Goal: Information Seeking & Learning: Learn about a topic

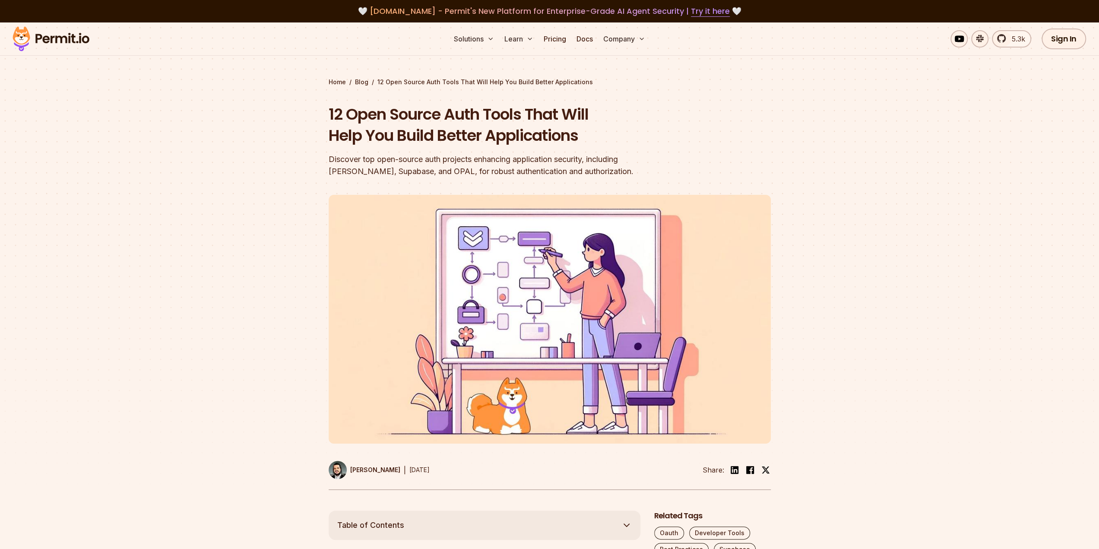
click at [179, 279] on div at bounding box center [549, 351] width 1099 height 317
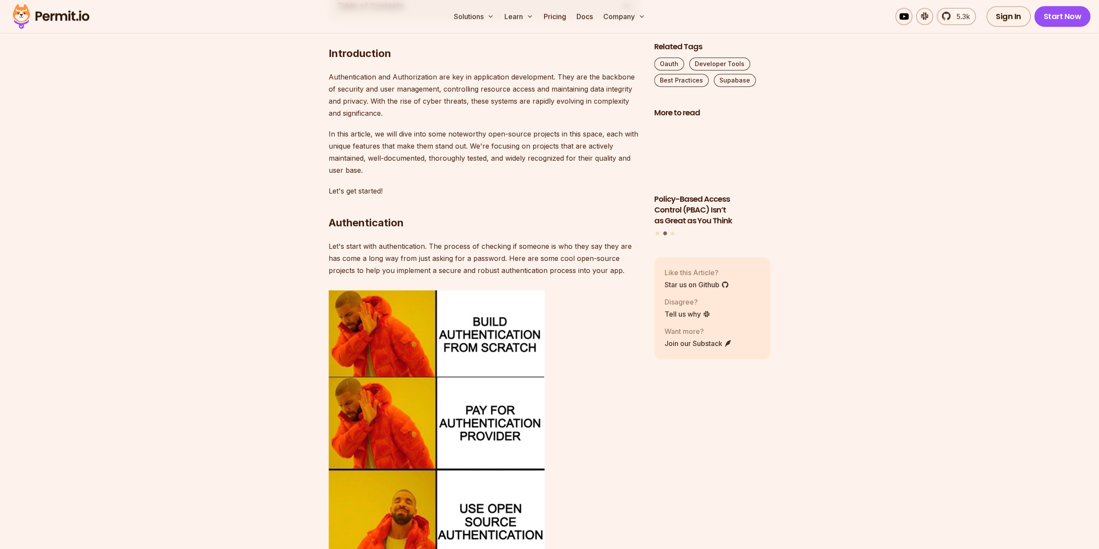
scroll to position [536, 0]
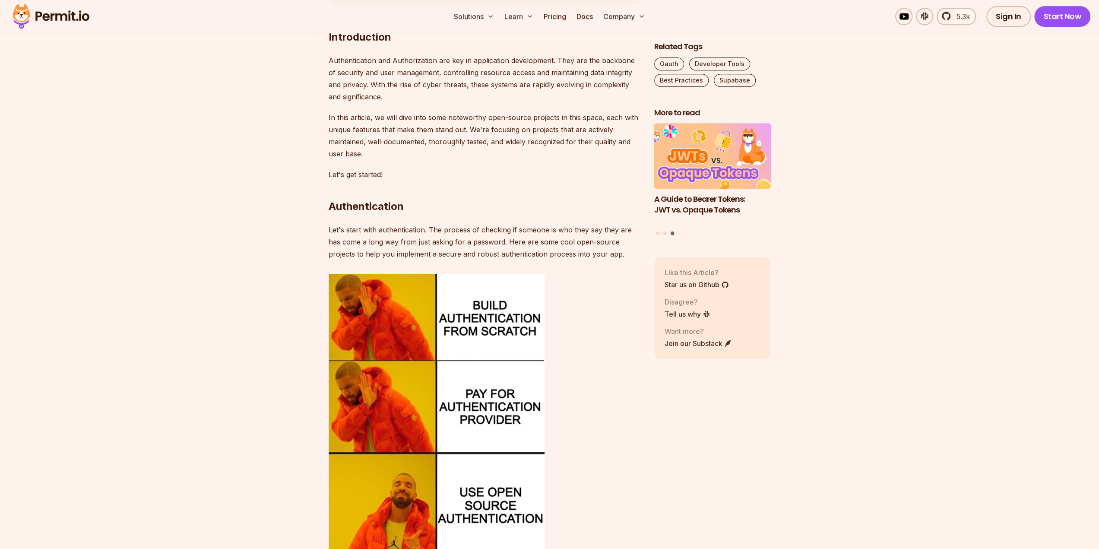
drag, startPoint x: 170, startPoint y: 257, endPoint x: 196, endPoint y: 145, distance: 114.4
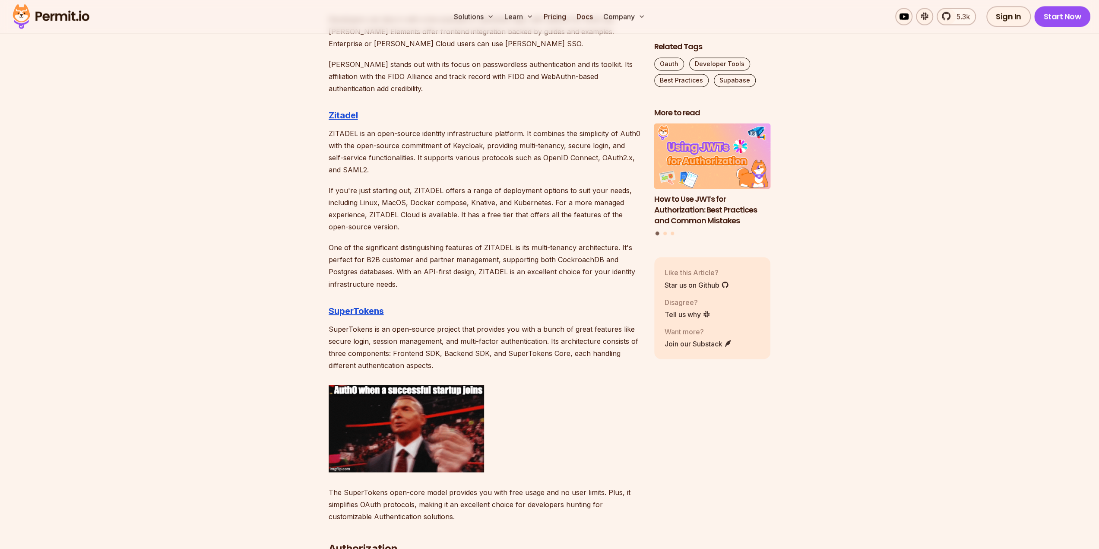
scroll to position [1382, 0]
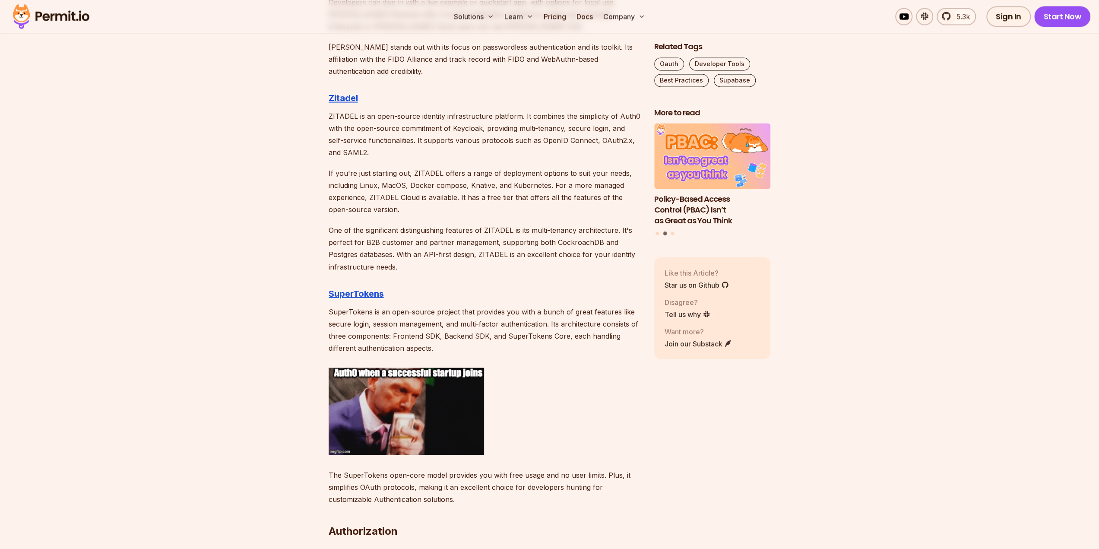
click at [376, 123] on p "ZITADEL is an open-source identity infrastructure platform. It combines the sim…" at bounding box center [485, 134] width 312 height 48
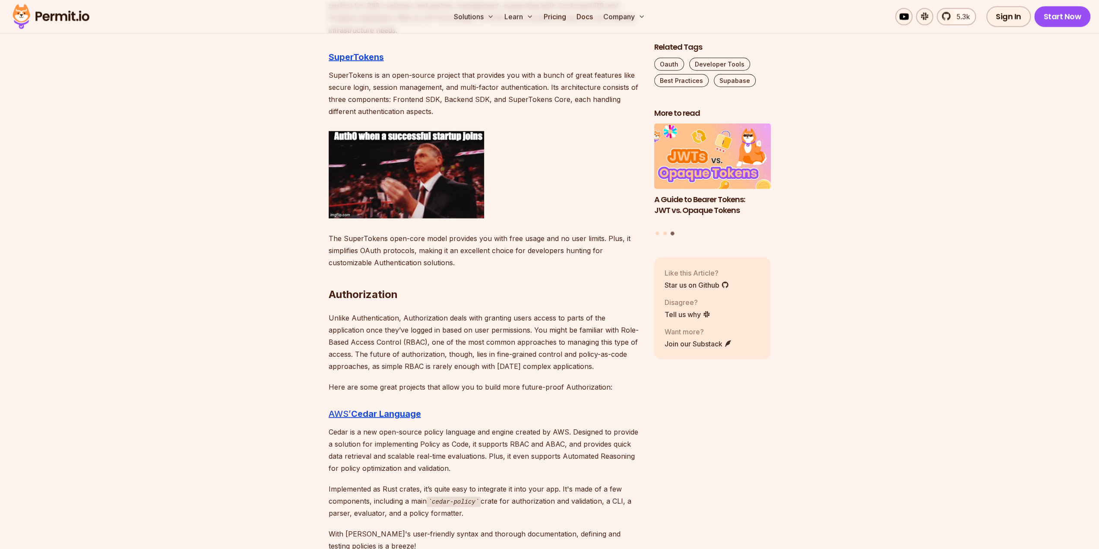
scroll to position [1607, 0]
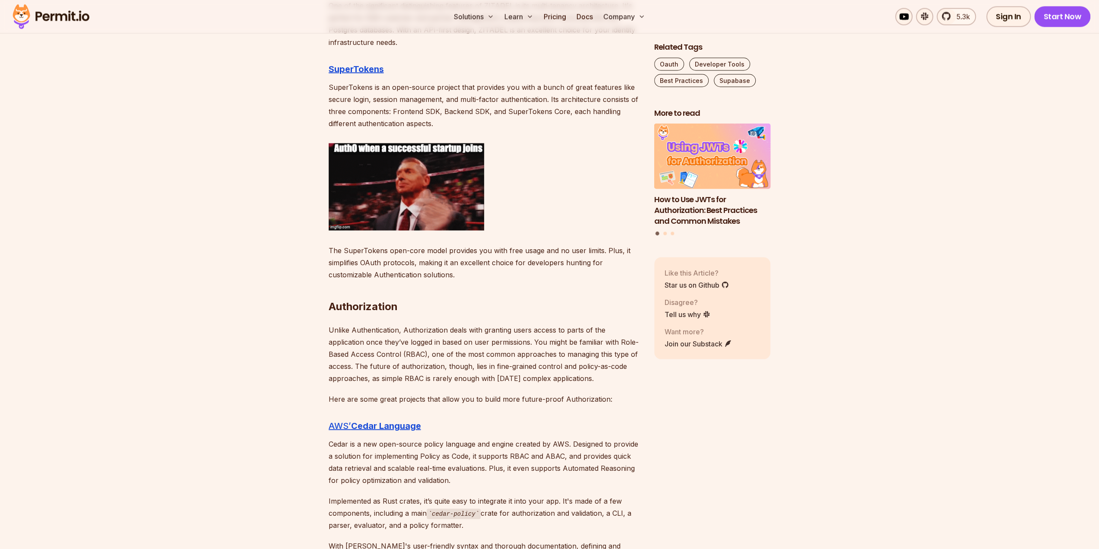
drag, startPoint x: 226, startPoint y: 237, endPoint x: 214, endPoint y: 219, distance: 21.2
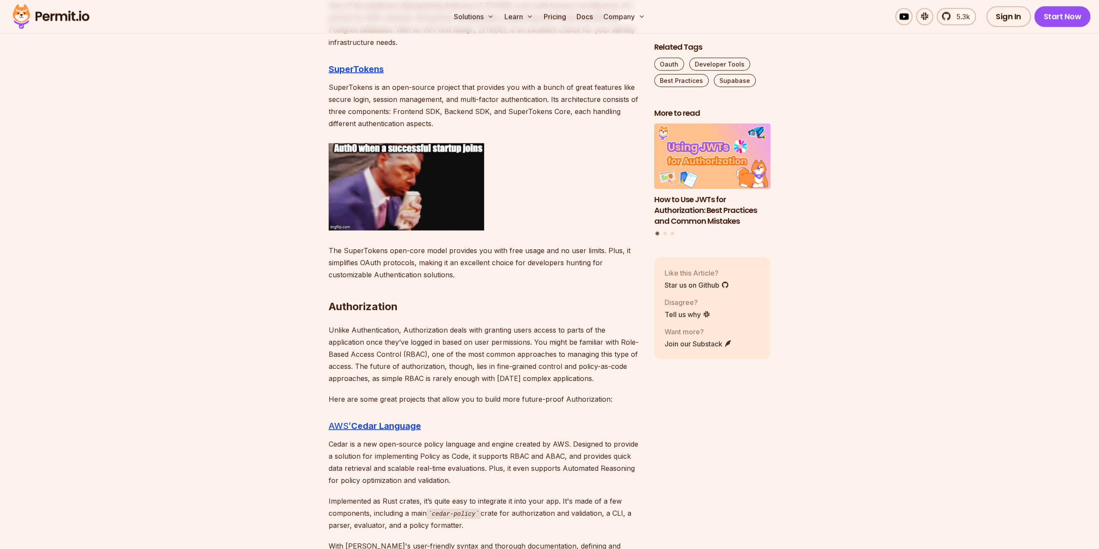
drag, startPoint x: 214, startPoint y: 219, endPoint x: 184, endPoint y: 159, distance: 68.0
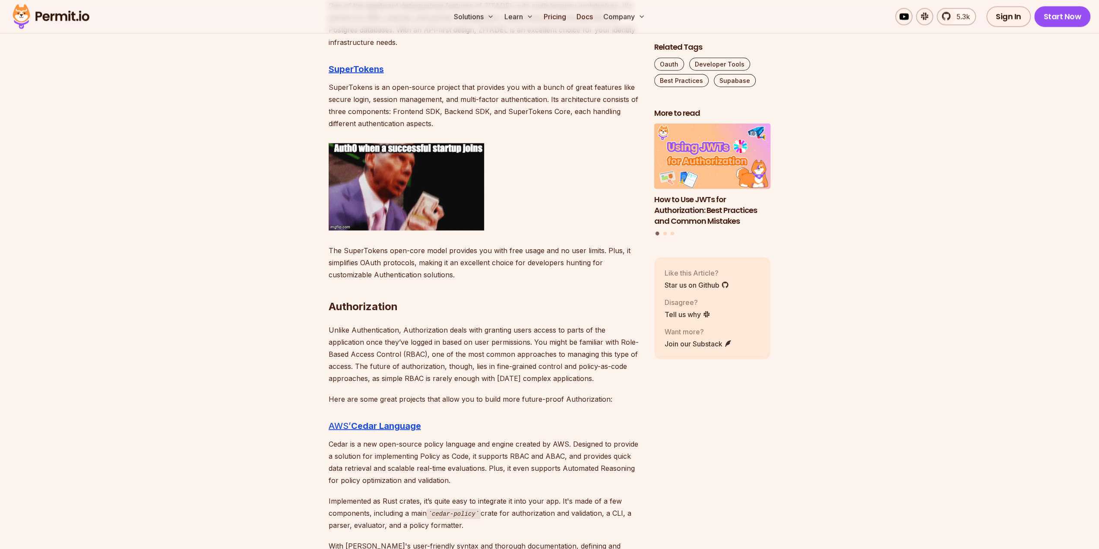
drag, startPoint x: 184, startPoint y: 159, endPoint x: 139, endPoint y: 143, distance: 47.7
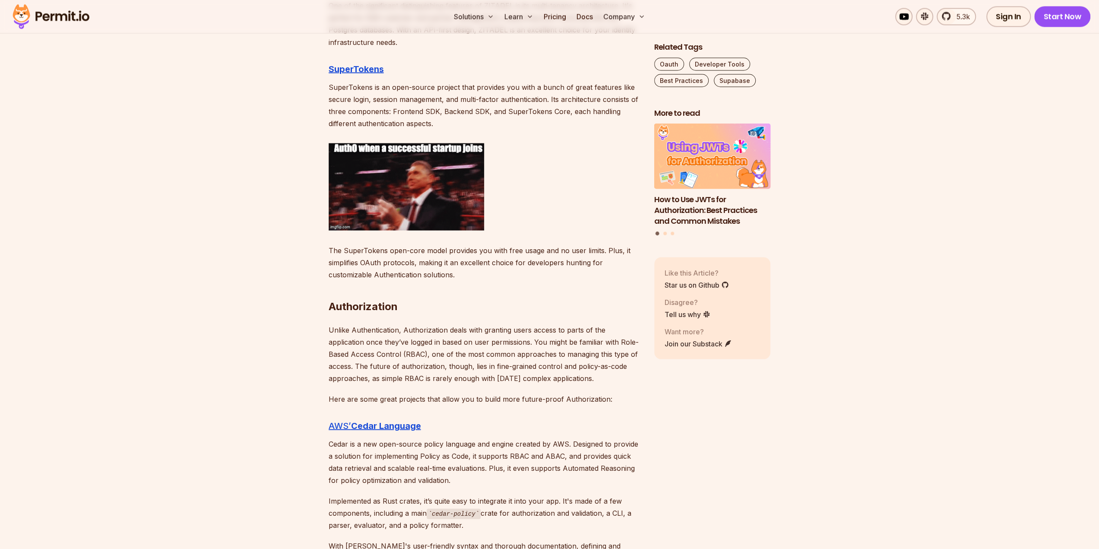
drag, startPoint x: 339, startPoint y: 138, endPoint x: 328, endPoint y: 137, distance: 10.4
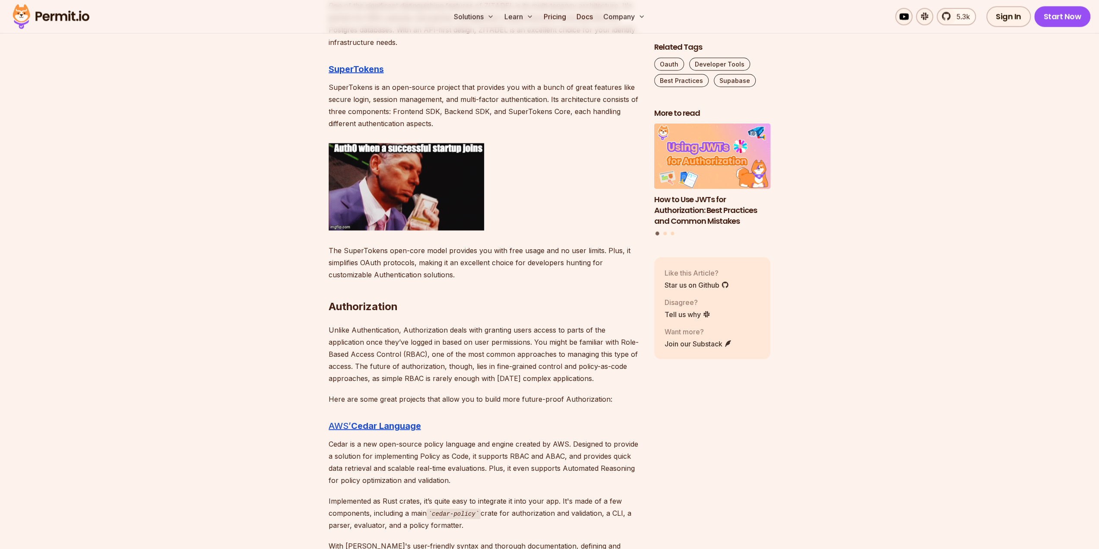
drag, startPoint x: 328, startPoint y: 137, endPoint x: 349, endPoint y: 133, distance: 21.1
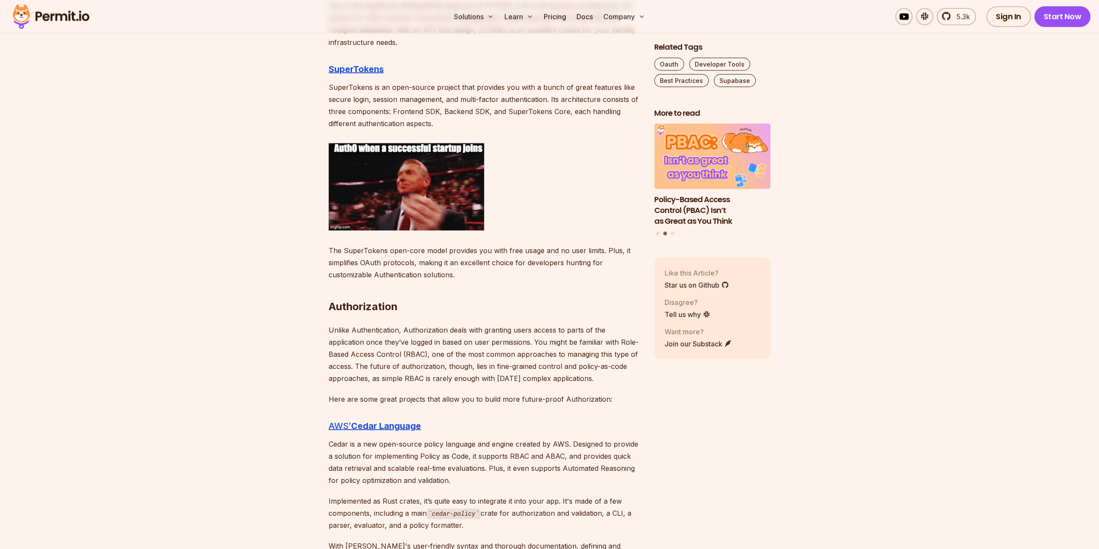
drag, startPoint x: 349, startPoint y: 133, endPoint x: 344, endPoint y: 135, distance: 5.6
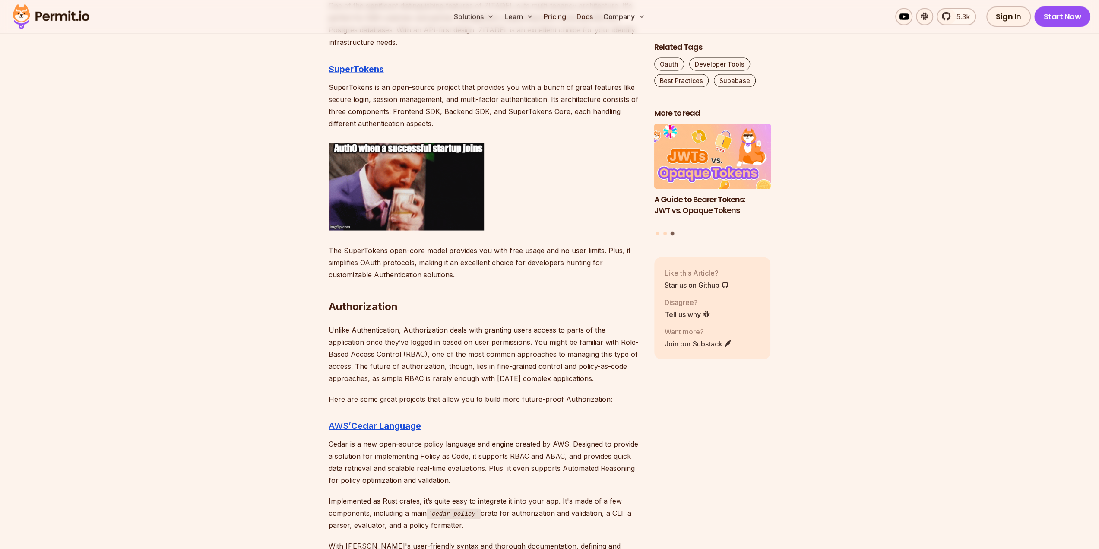
drag, startPoint x: 344, startPoint y: 135, endPoint x: 314, endPoint y: 210, distance: 80.7
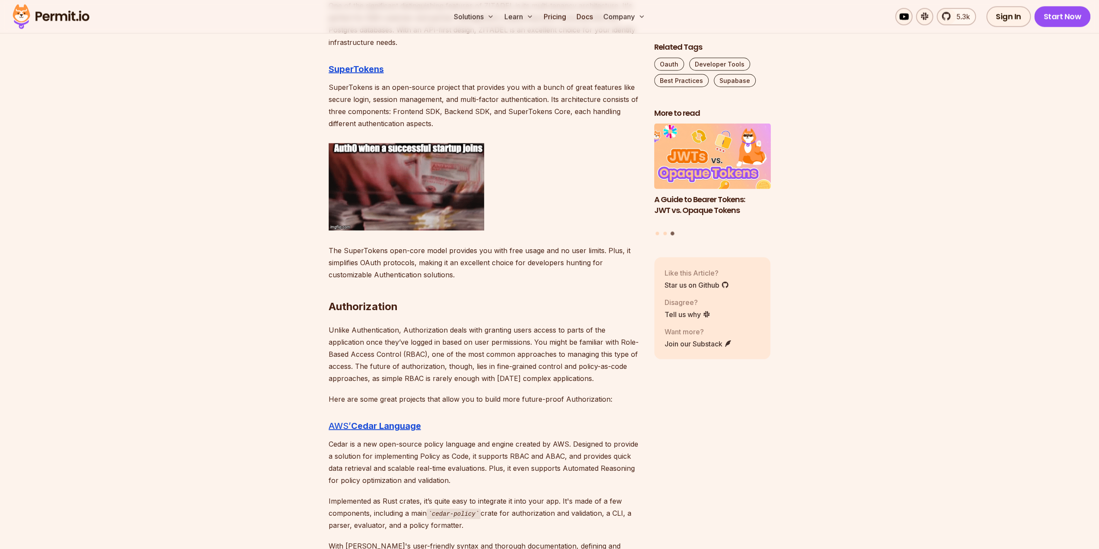
drag, startPoint x: 314, startPoint y: 210, endPoint x: 218, endPoint y: 196, distance: 97.8
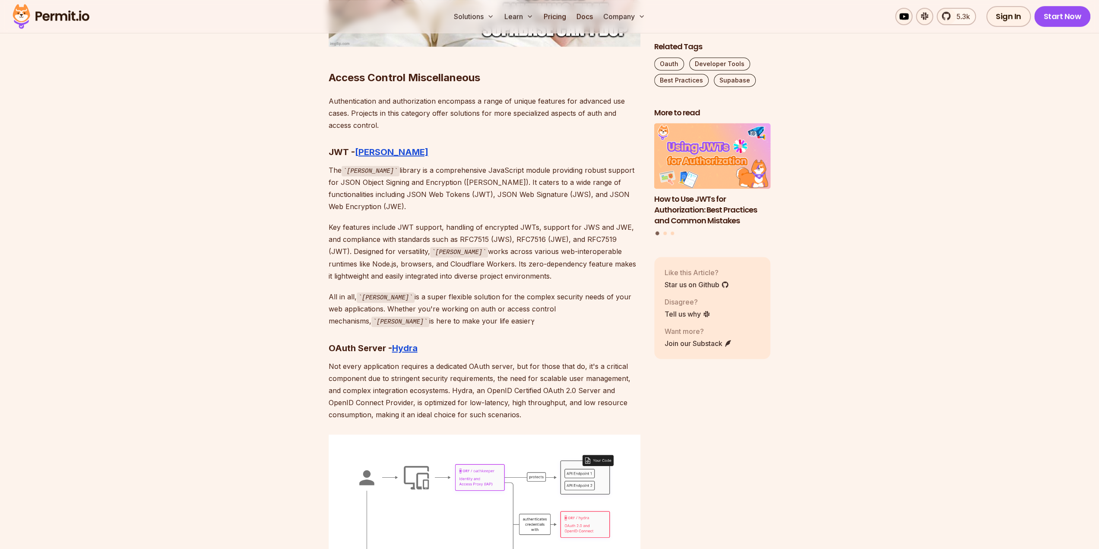
scroll to position [3887, 0]
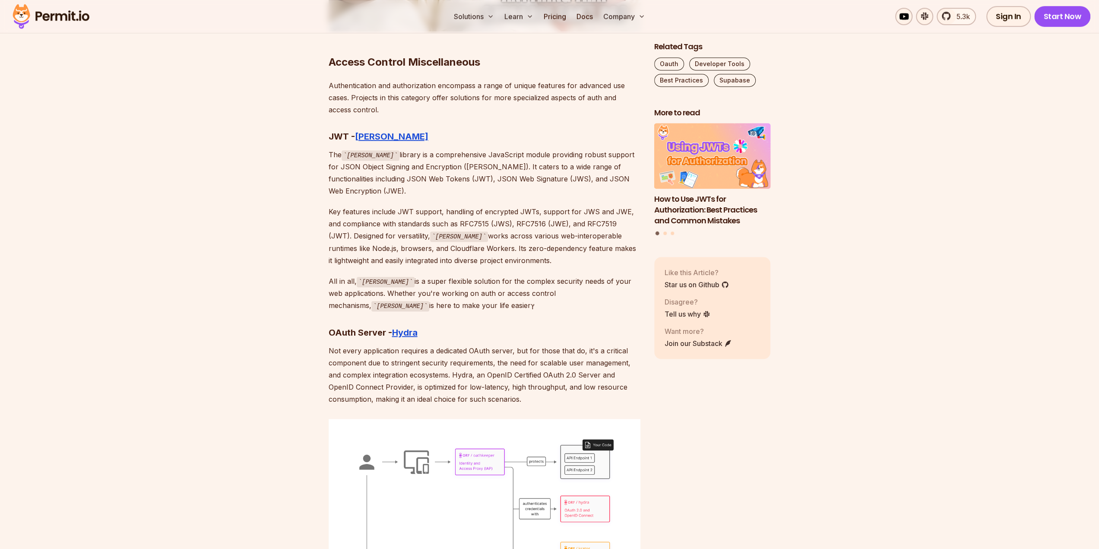
drag, startPoint x: 317, startPoint y: 248, endPoint x: 302, endPoint y: 243, distance: 15.6
drag, startPoint x: 302, startPoint y: 243, endPoint x: 236, endPoint y: 197, distance: 81.2
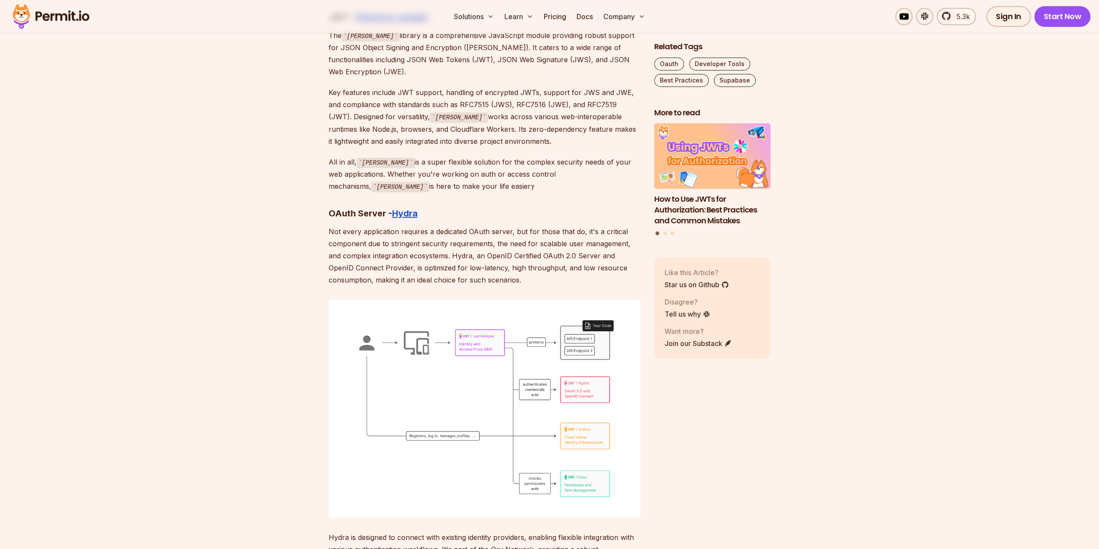
drag, startPoint x: 328, startPoint y: 174, endPoint x: 135, endPoint y: 141, distance: 196.2
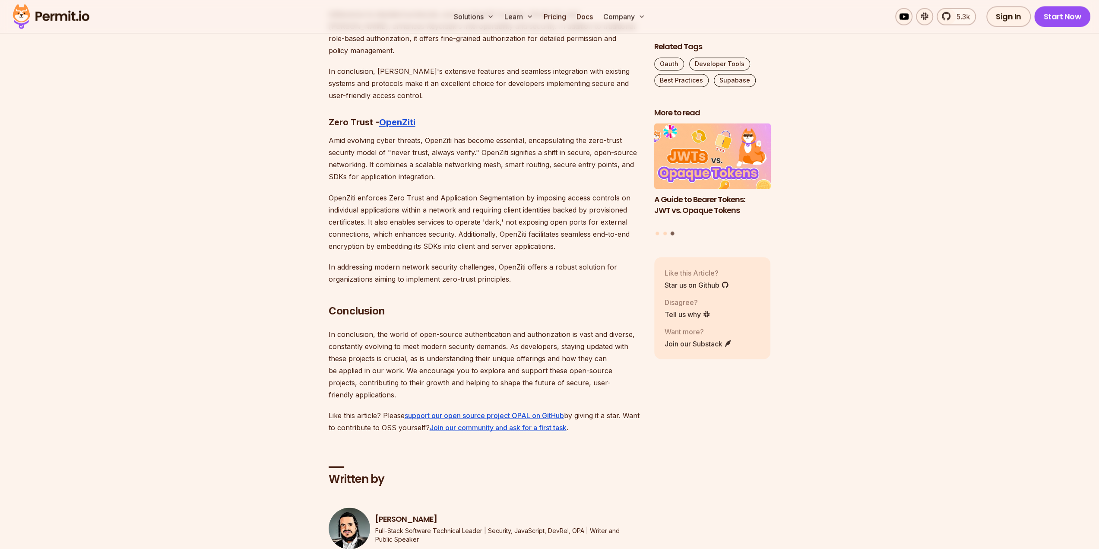
scroll to position [4801, 0]
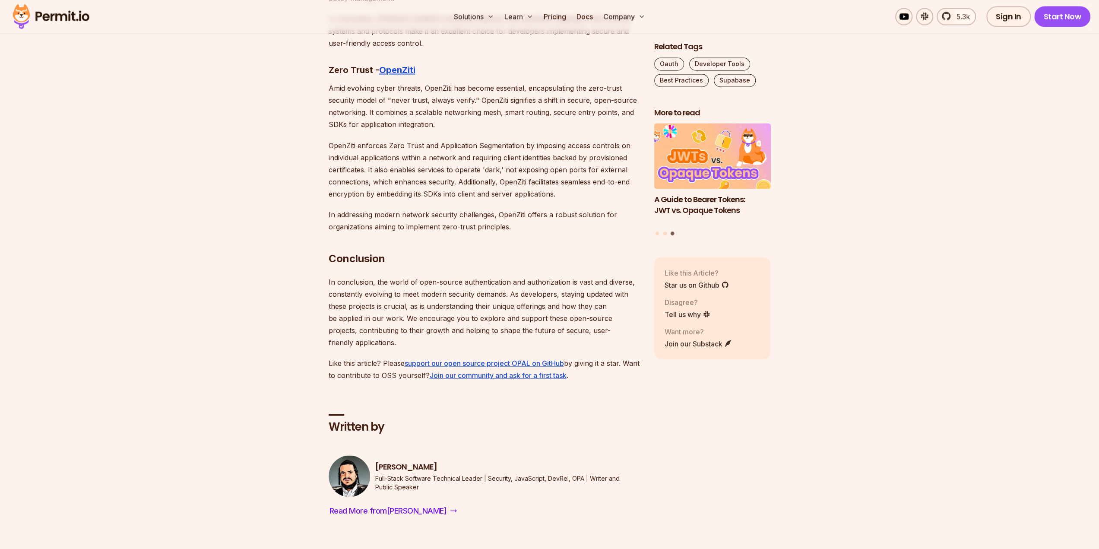
drag, startPoint x: 364, startPoint y: 221, endPoint x: 319, endPoint y: 221, distance: 44.9
drag, startPoint x: 319, startPoint y: 221, endPoint x: 255, endPoint y: 175, distance: 78.6
drag, startPoint x: 305, startPoint y: 167, endPoint x: 235, endPoint y: 173, distance: 70.2
